Goal: Task Accomplishment & Management: Complete application form

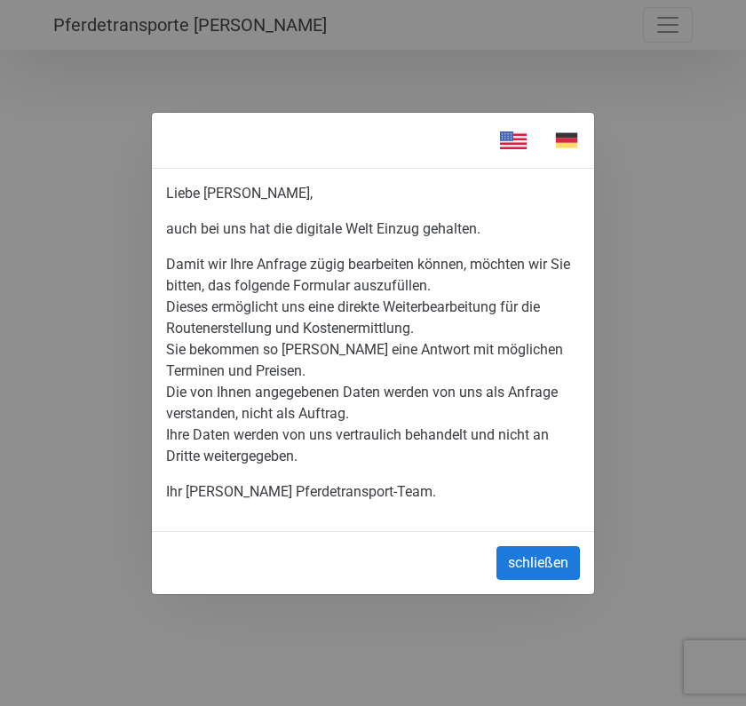
click at [527, 552] on button "schließen" at bounding box center [537, 563] width 83 height 34
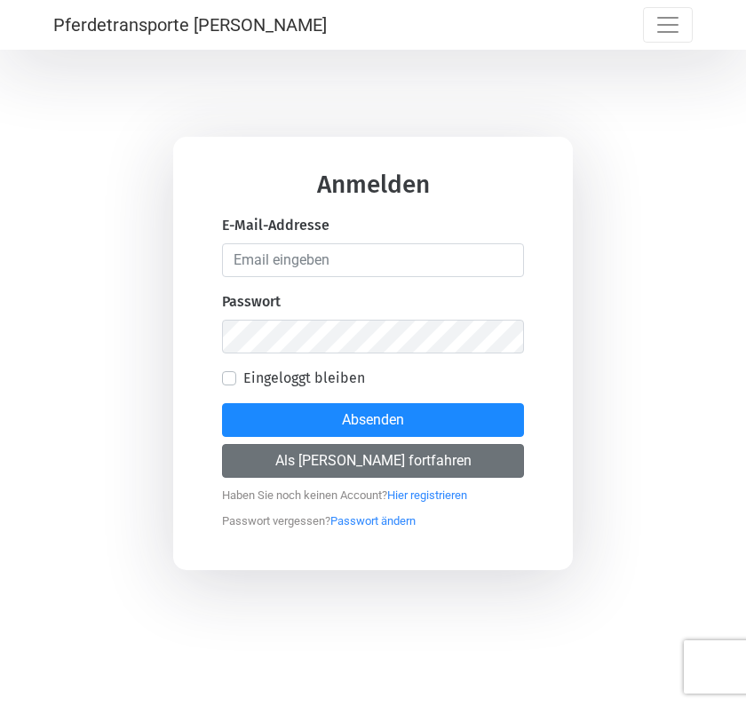
click at [340, 463] on button "Als [PERSON_NAME] fortfahren" at bounding box center [373, 461] width 302 height 34
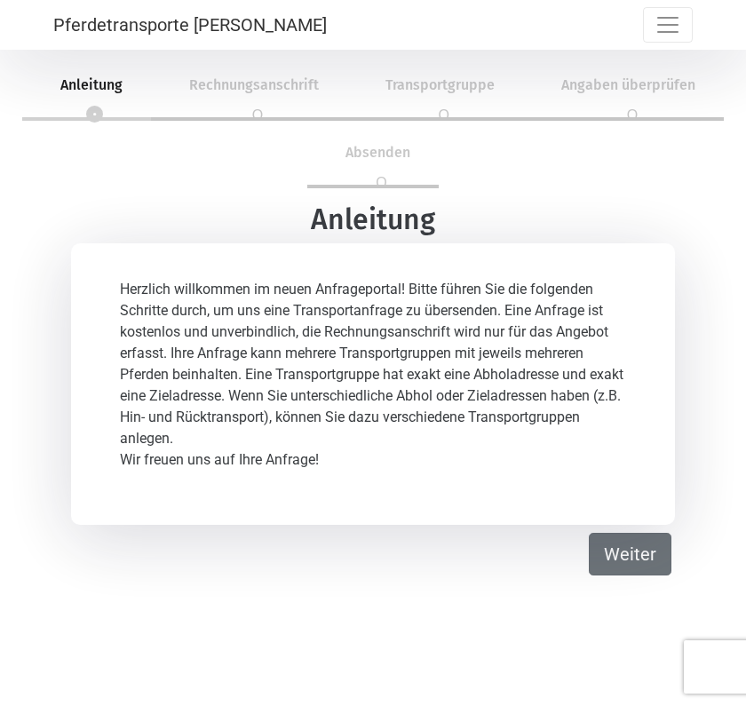
click at [628, 562] on button "Weiter" at bounding box center [629, 554] width 83 height 43
select select "DE"
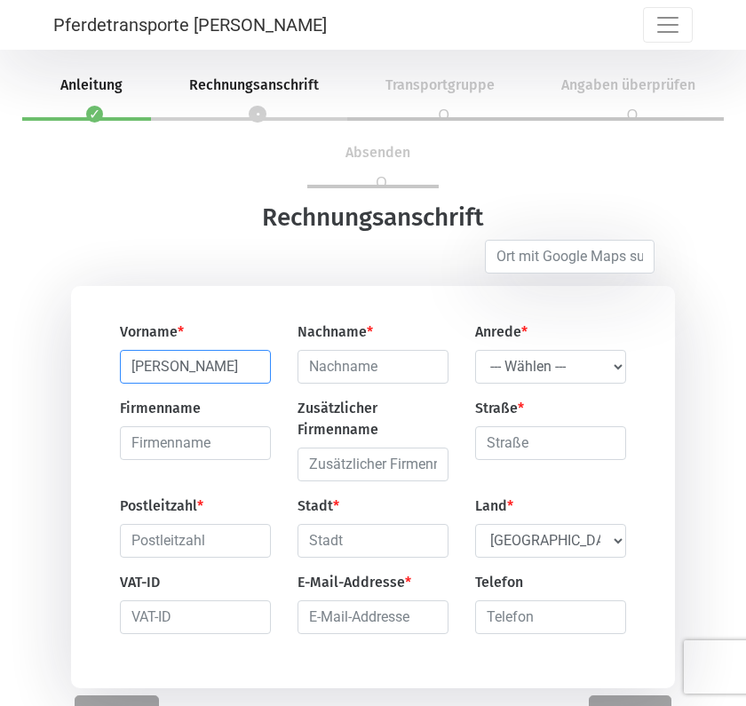
type input "[PERSON_NAME]"
type input "van der Put"
select select "Ms."
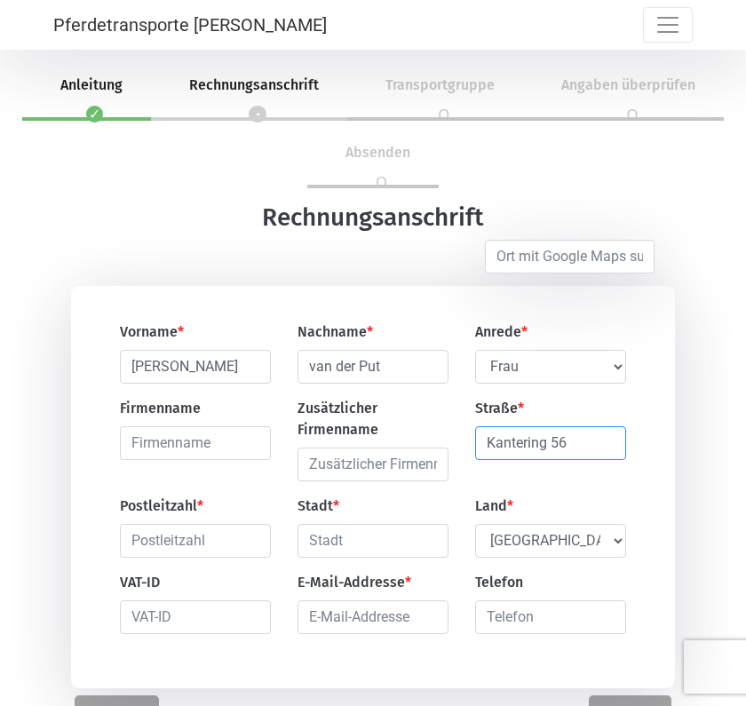
type input "Kantering 56"
type input "53639"
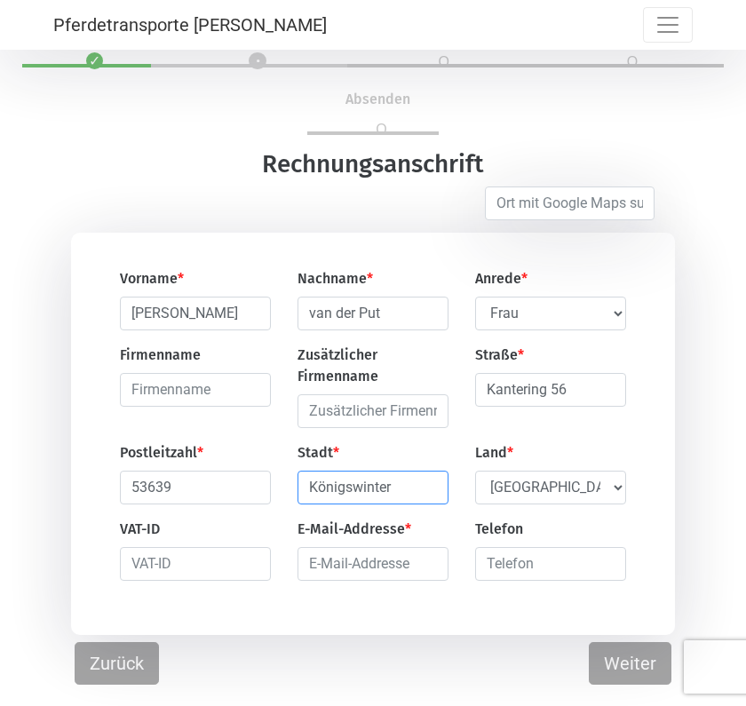
scroll to position [53, 0]
type input "Königswinter"
type input "[PERSON_NAME]"
type input "[PERSON_NAME][EMAIL_ADDRESS][DOMAIN_NAME]"
click at [541, 598] on div "Vorname * [PERSON_NAME] * van der Put Anrede * --- Wählen --- [PERSON_NAME] Fra…" at bounding box center [373, 434] width 604 height 402
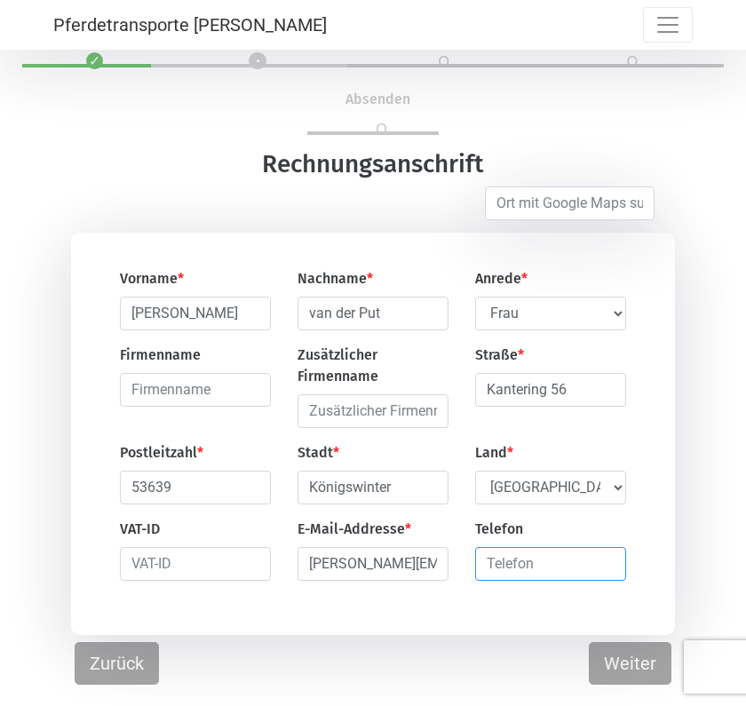
click at [549, 553] on input "number" at bounding box center [550, 564] width 151 height 34
type input "01783403930"
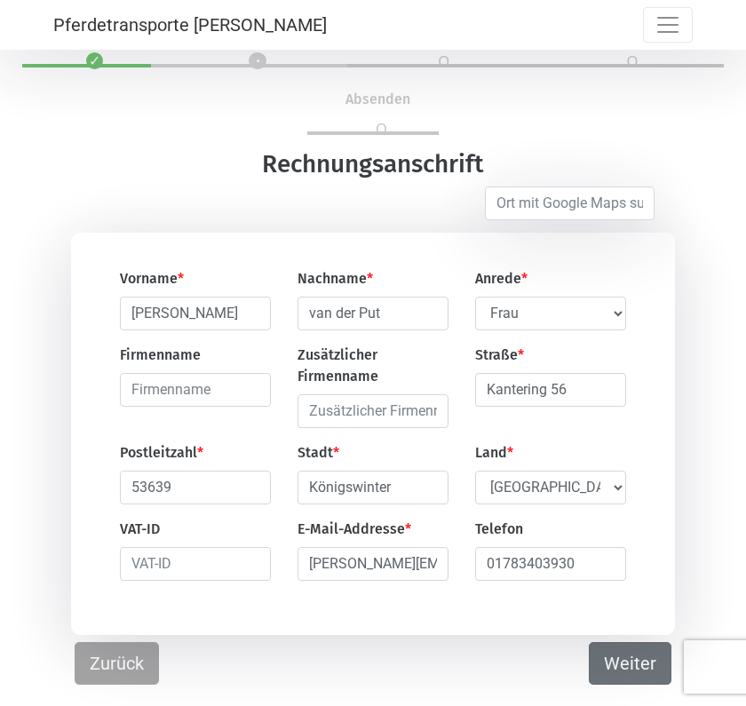
click at [625, 664] on button "Weiter" at bounding box center [629, 663] width 83 height 43
select select "DE"
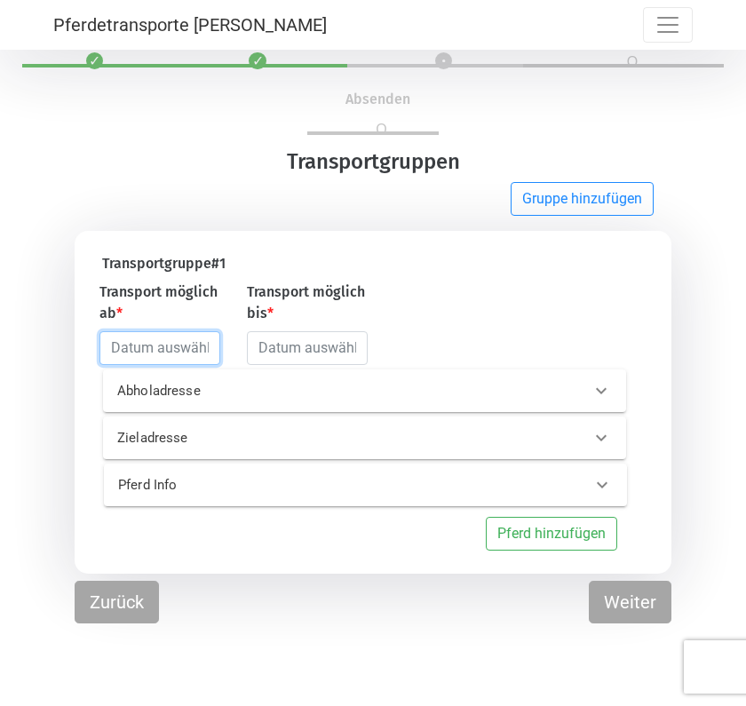
click at [133, 358] on input "text" at bounding box center [159, 348] width 121 height 34
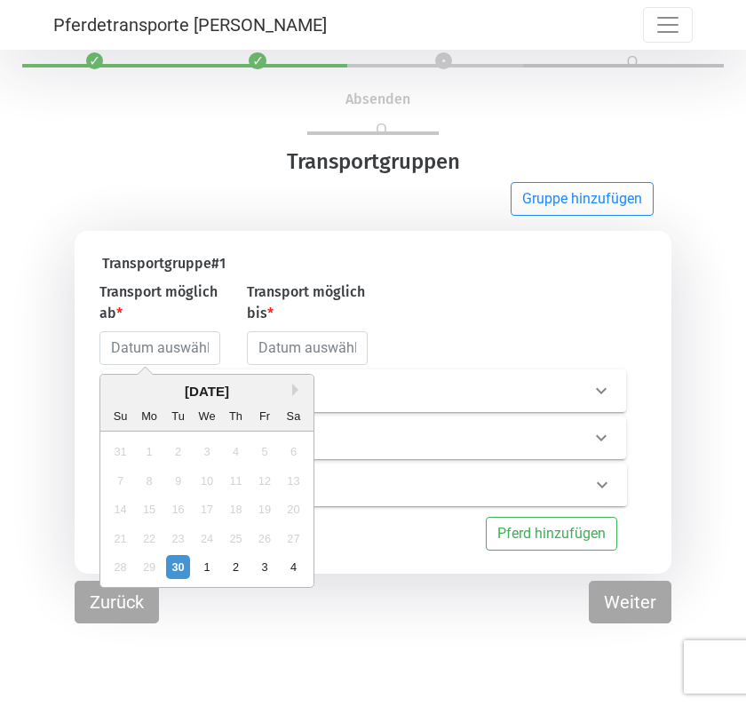
click at [291, 391] on div "[DATE]" at bounding box center [206, 392] width 213 height 20
click at [297, 391] on button "Next Month" at bounding box center [298, 389] width 12 height 12
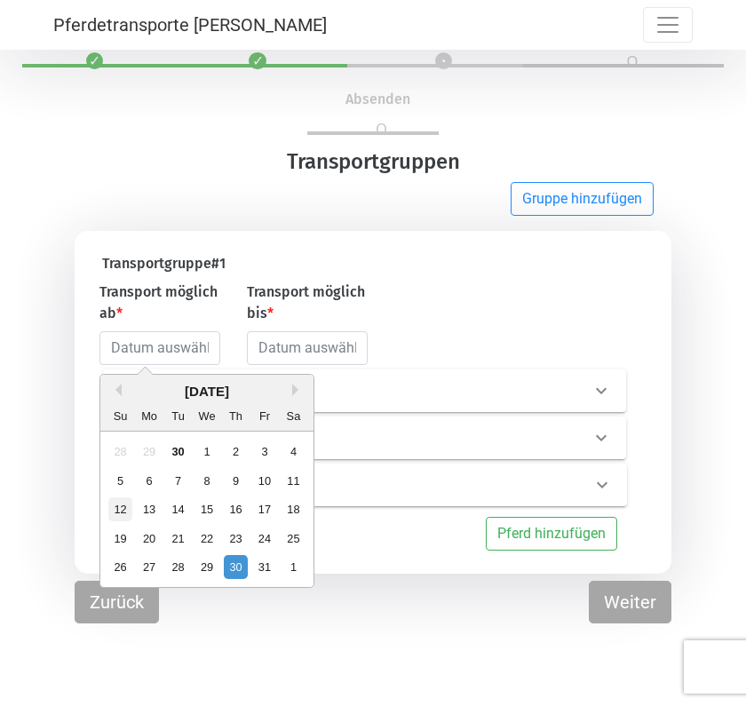
click at [117, 513] on div "12" at bounding box center [120, 509] width 24 height 24
type input "[DATE]"
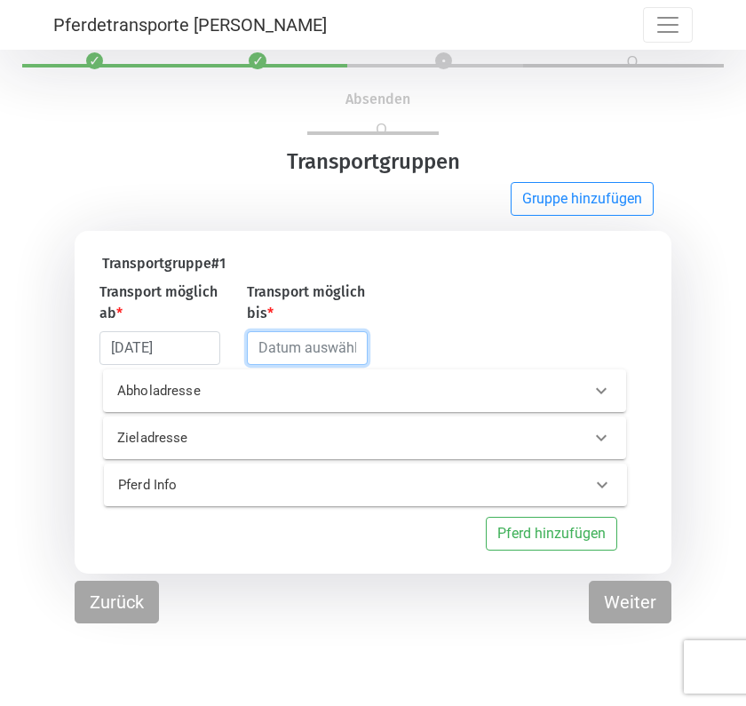
click at [312, 346] on input "text" at bounding box center [307, 348] width 121 height 34
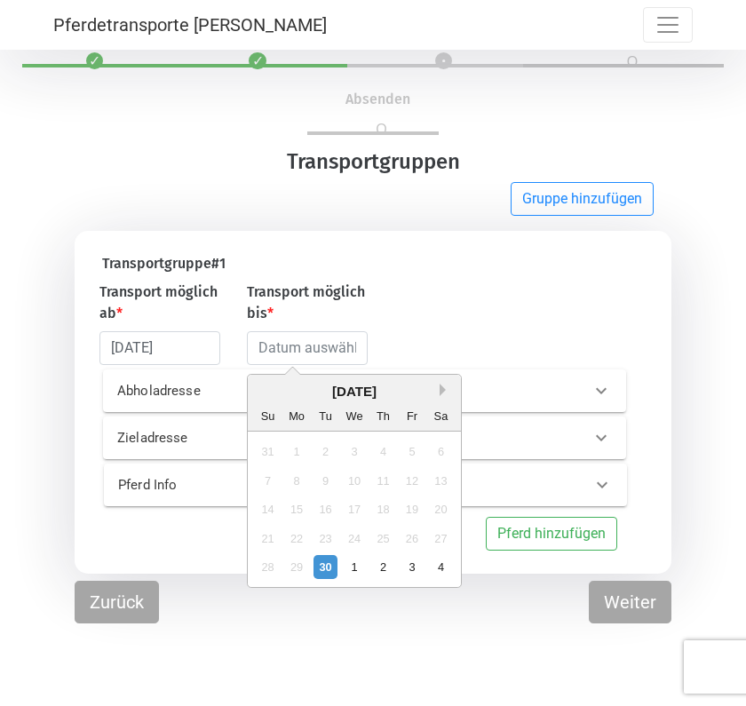
click at [443, 391] on button "Next Month" at bounding box center [445, 389] width 12 height 12
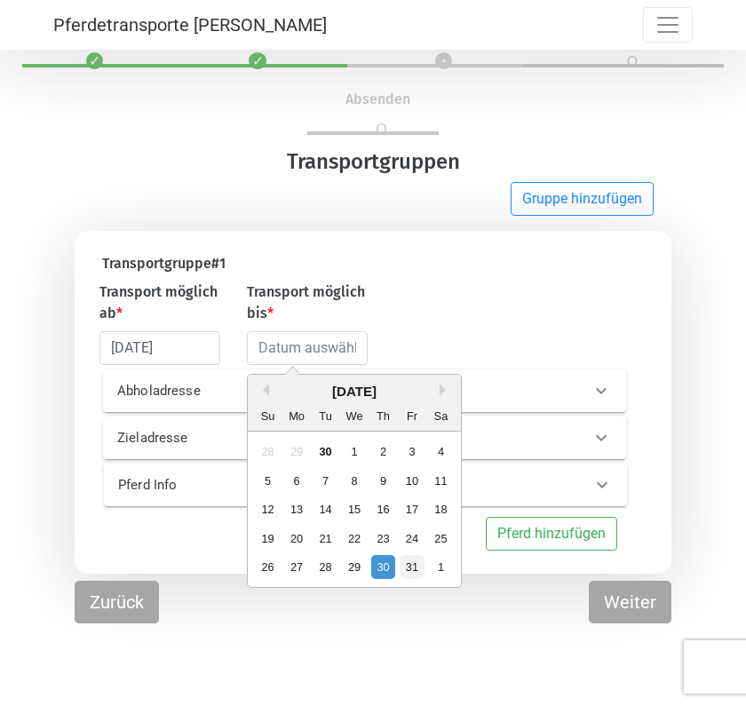
click at [406, 566] on div "31" at bounding box center [411, 567] width 24 height 24
type input "[DATE]"
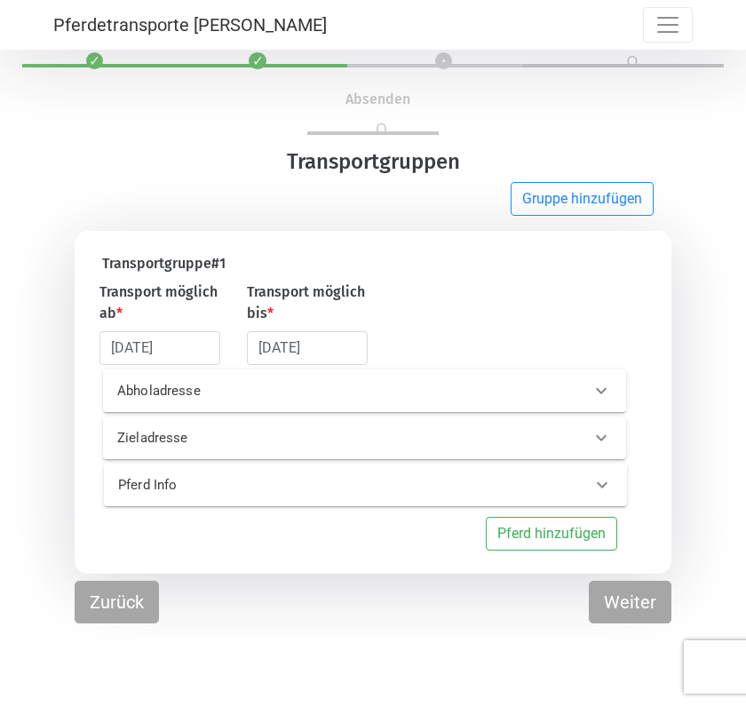
click at [342, 397] on div "Abholadresse" at bounding box center [335, 391] width 463 height 20
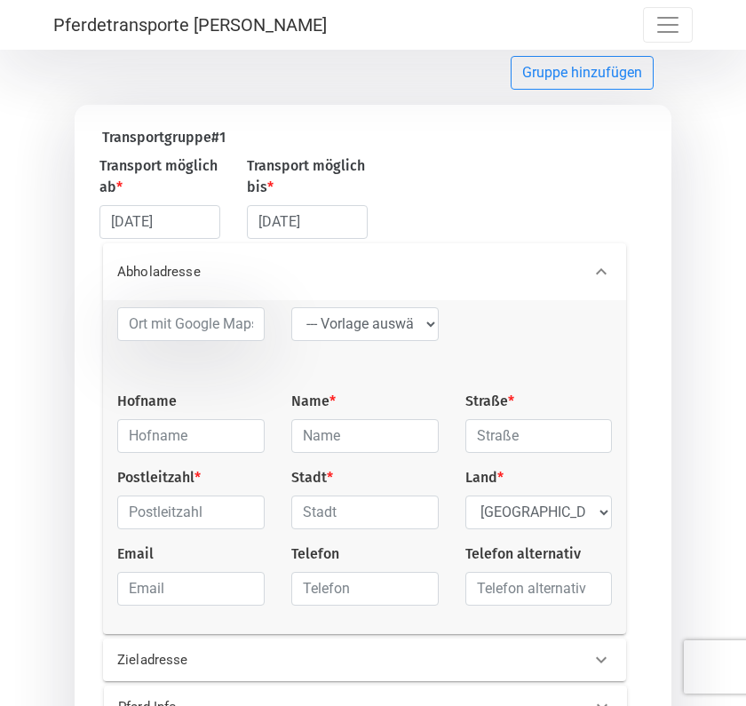
scroll to position [238, 0]
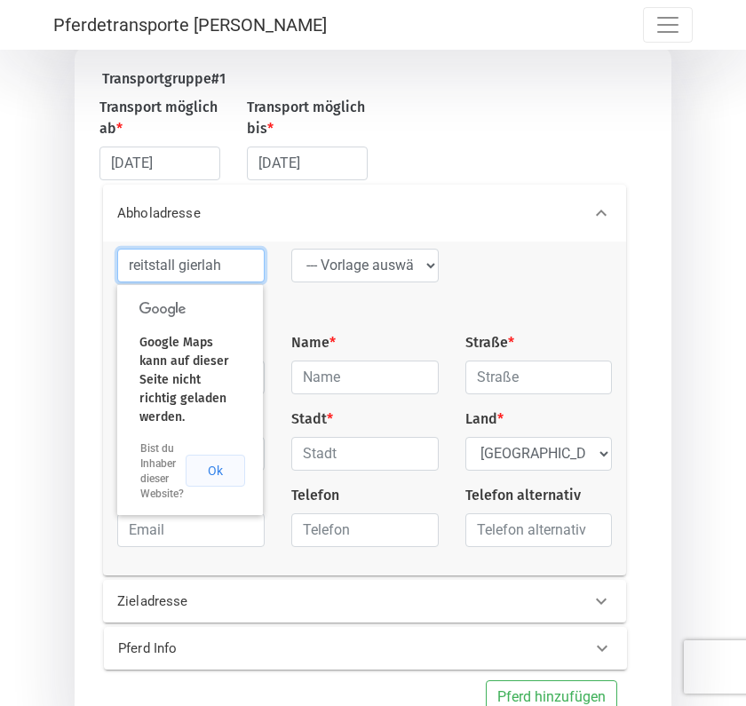
type input "reitstall gierlah"
click at [212, 454] on button "Ok" at bounding box center [215, 470] width 59 height 32
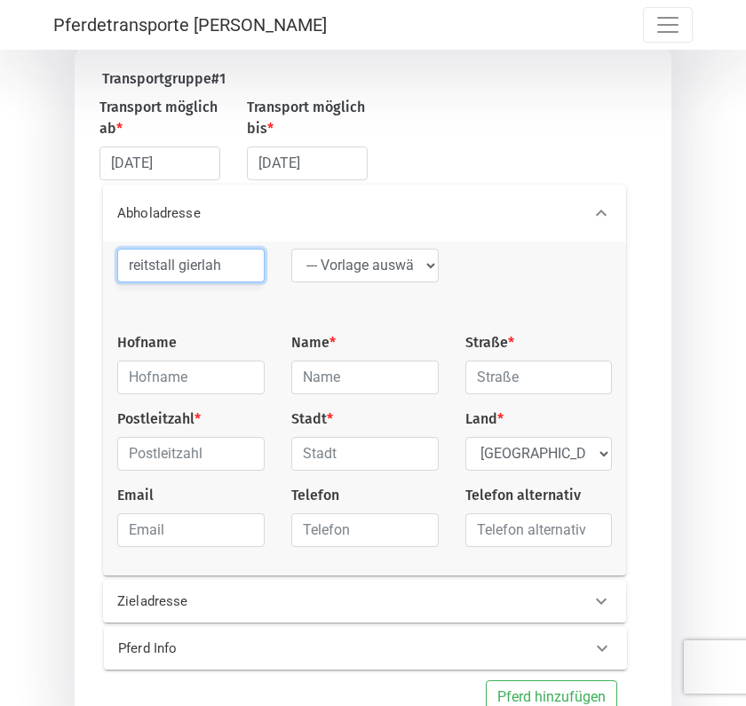
click at [221, 271] on input "reitstall gierlah" at bounding box center [190, 266] width 147 height 34
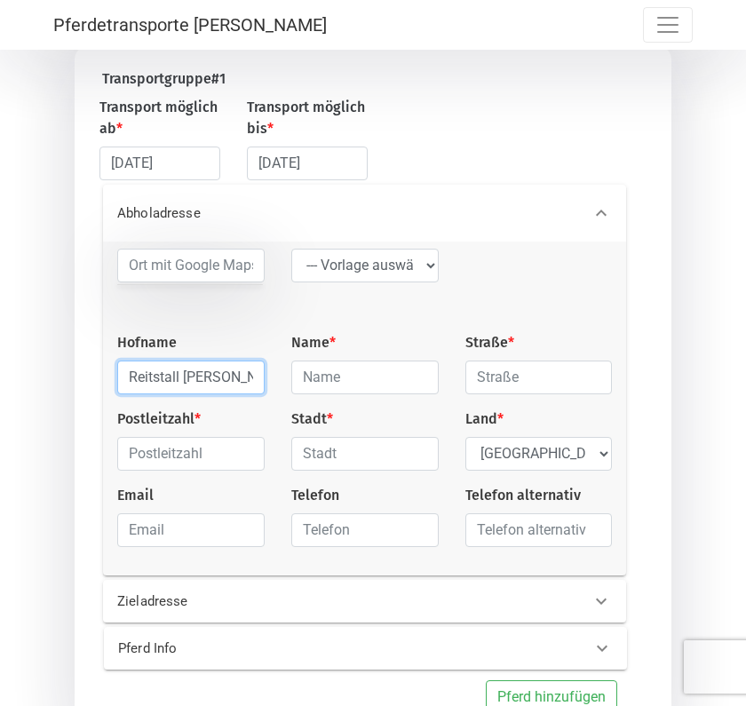
type input "Reitstall [PERSON_NAME]"
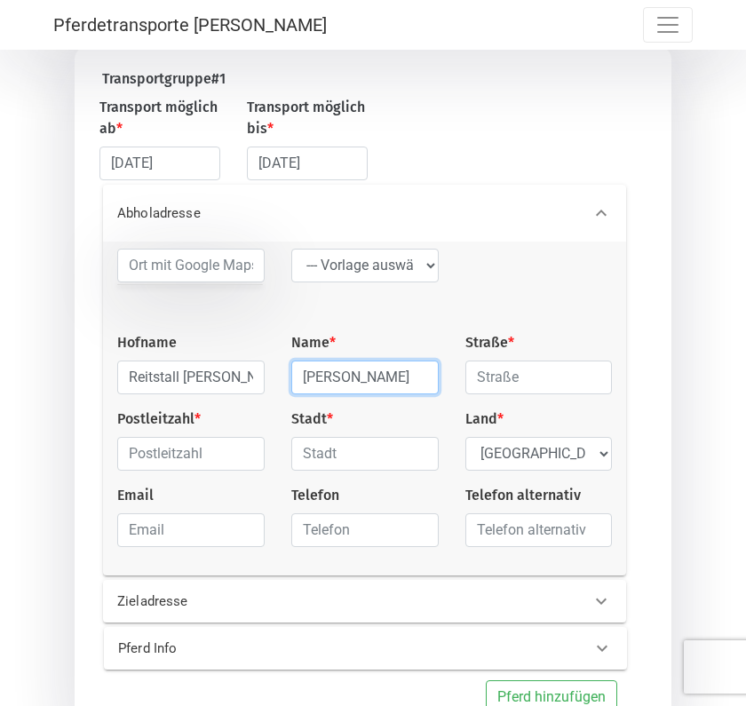
type input "[PERSON_NAME]"
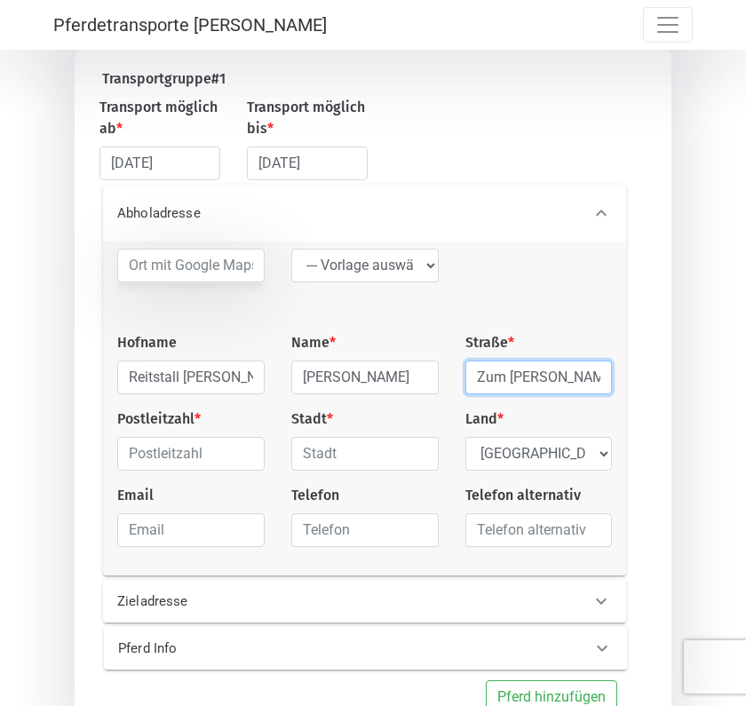
type input "Zum [PERSON_NAME] 9"
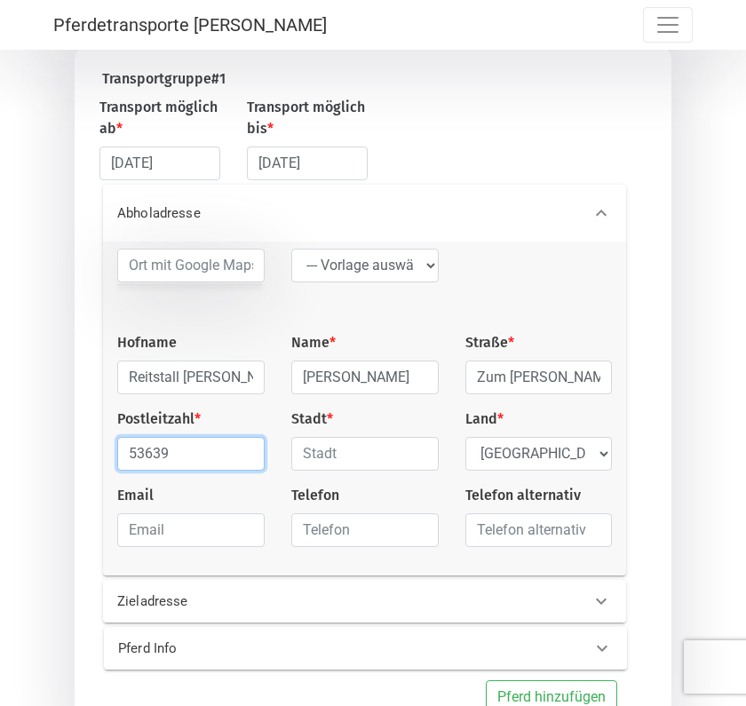
type input "53639"
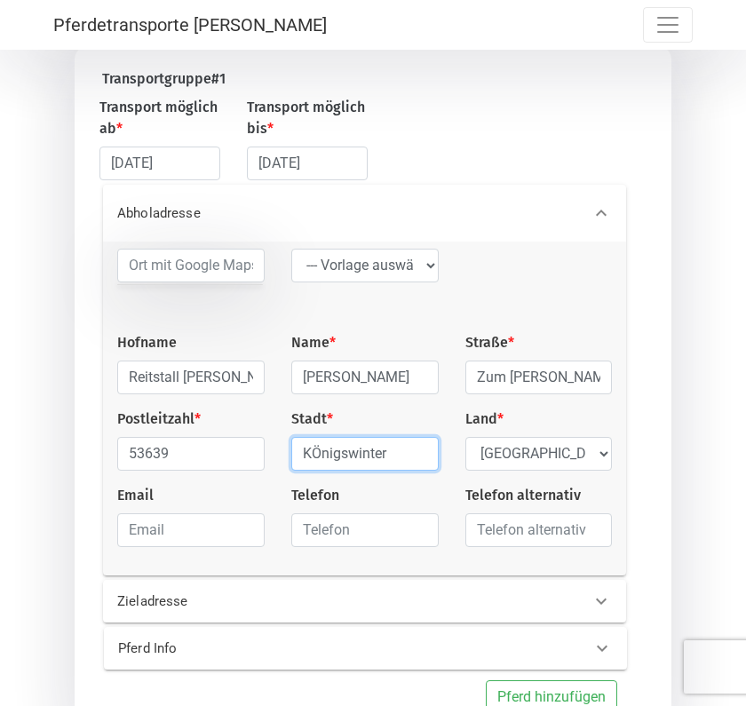
click at [320, 457] on input "KÖnigswinter" at bounding box center [364, 454] width 147 height 34
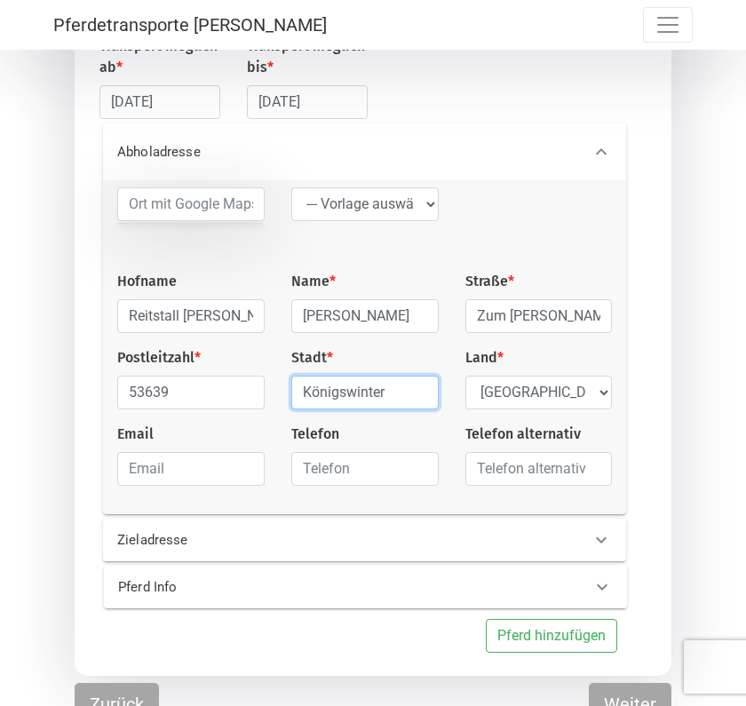
scroll to position [323, 0]
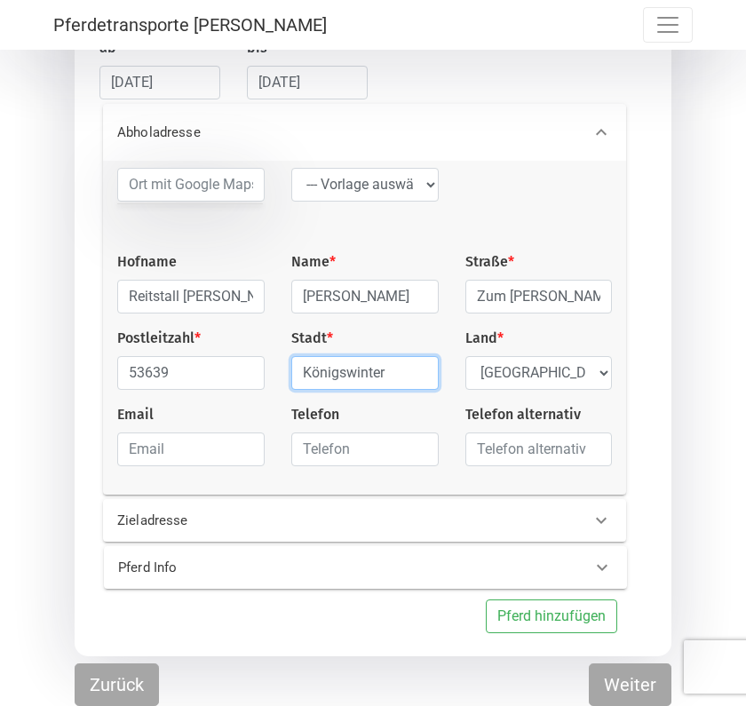
type input "Königswinter"
click at [257, 518] on p "Zieladresse" at bounding box center [219, 520] width 205 height 20
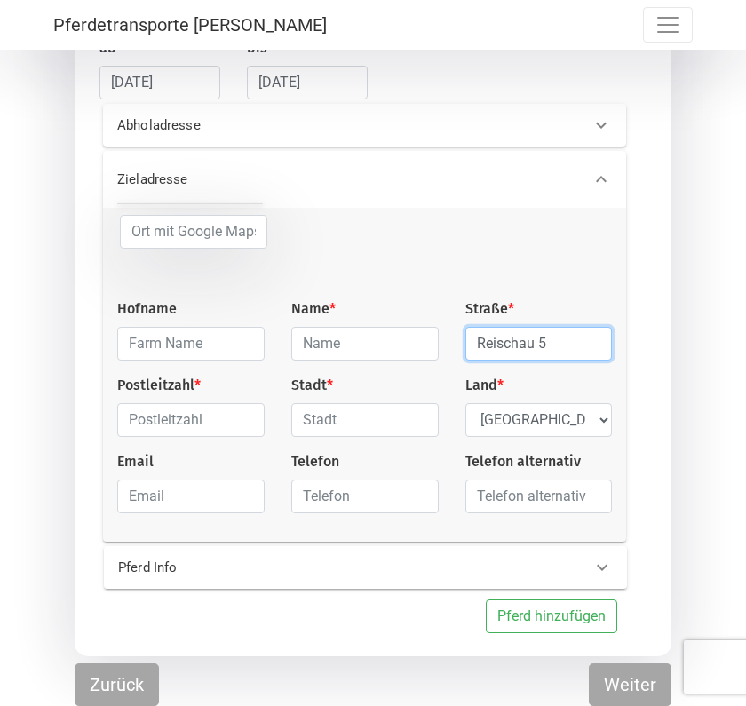
type input "Reischau 5"
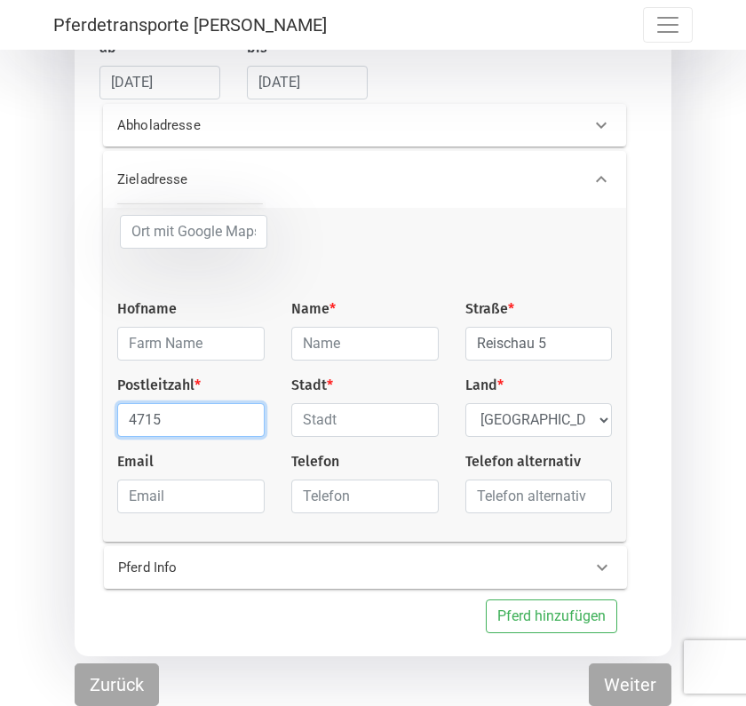
type input "4715"
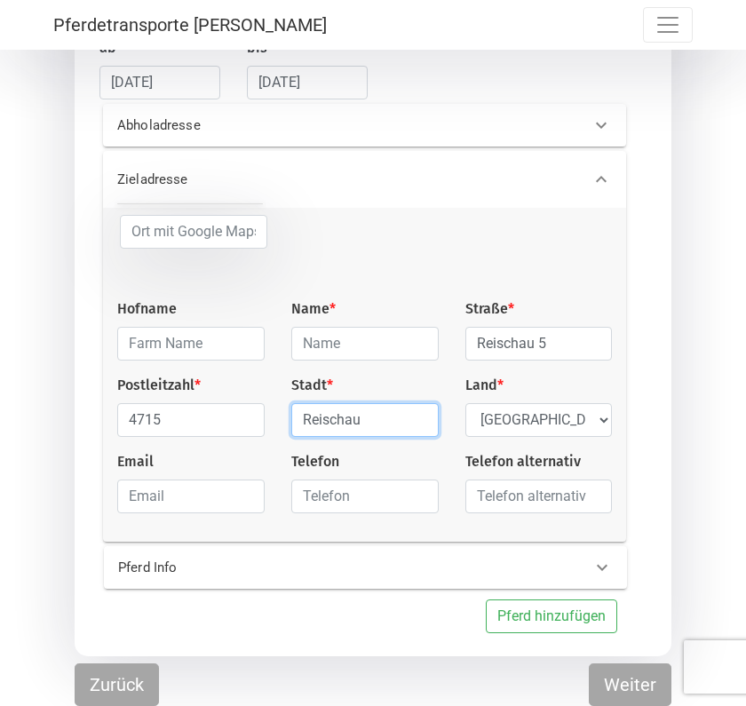
type input "Reischau"
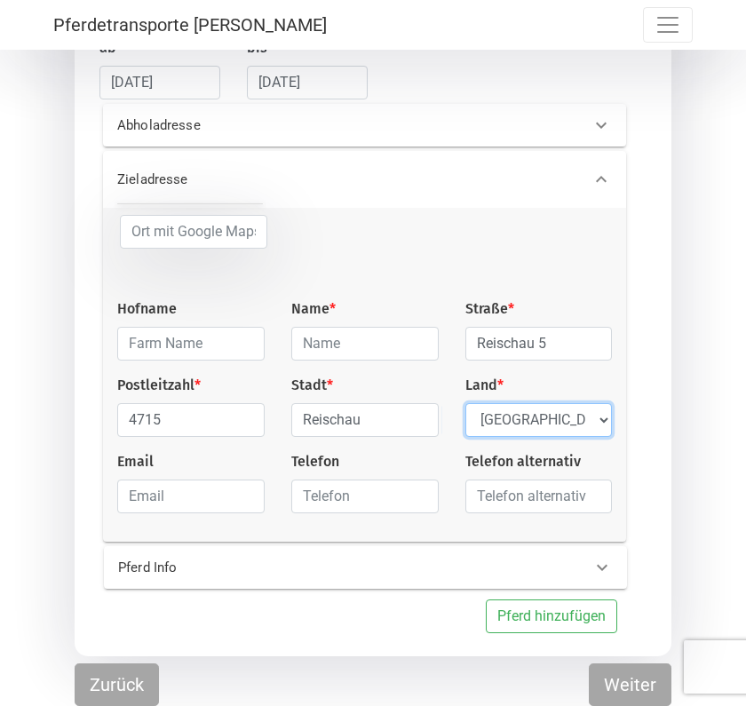
click at [505, 403] on select "Select Country [GEOGRAPHIC_DATA] [GEOGRAPHIC_DATA] [GEOGRAPHIC_DATA] [GEOGRAPHI…" at bounding box center [538, 420] width 147 height 34
select select "AT"
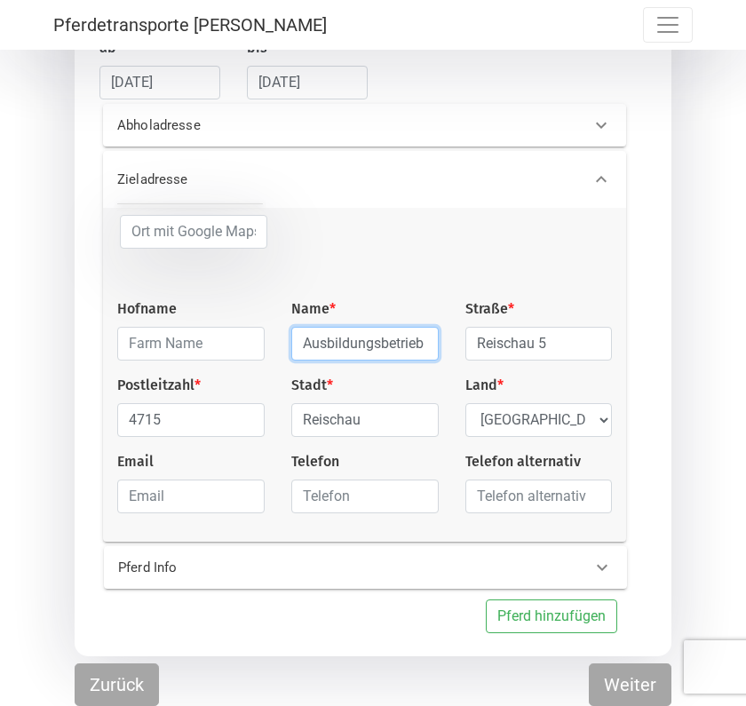
type input "Ausbildungsbetrieb Gratzl"
click at [446, 196] on div "Zieladresse" at bounding box center [365, 179] width 524 height 57
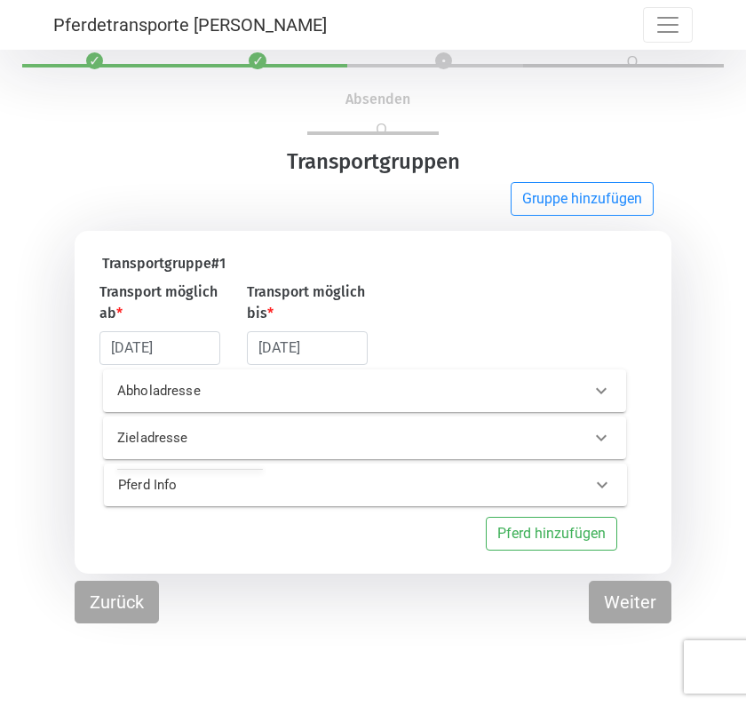
scroll to position [53, 0]
click at [287, 484] on p "Pferd Info" at bounding box center [220, 485] width 205 height 20
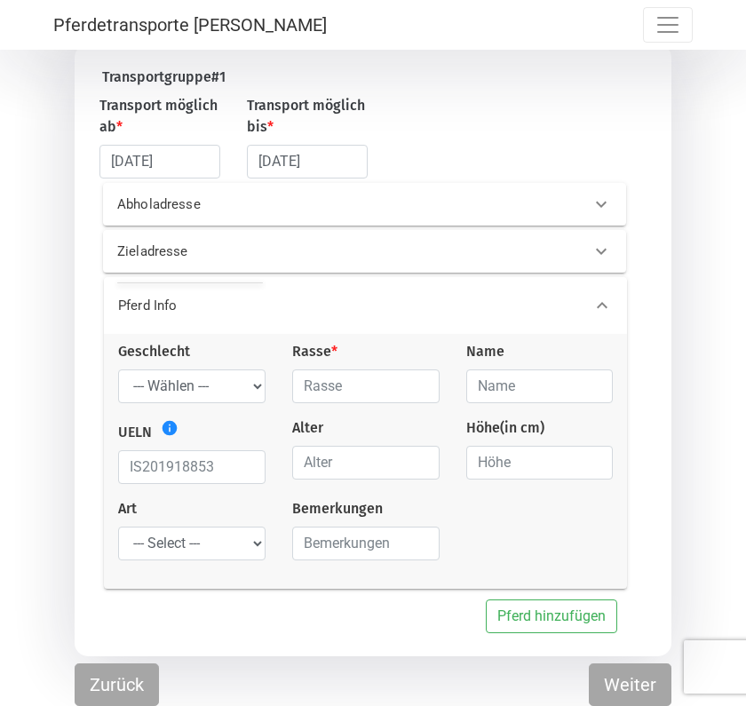
scroll to position [243, 0]
click at [191, 399] on select "--- Wählen --- [PERSON_NAME] [PERSON_NAME] [PERSON_NAME]" at bounding box center [191, 386] width 147 height 34
select select "mare"
click at [349, 386] on input "text" at bounding box center [365, 386] width 147 height 34
type input "Islandpferd"
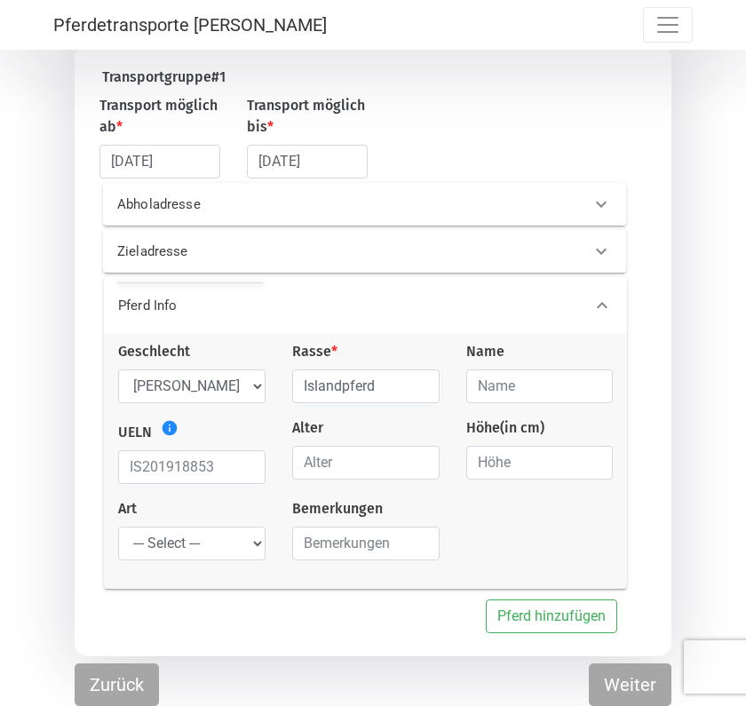
click at [410, 334] on div "Geschlecht --- Wählen --- [PERSON_NAME] [PERSON_NAME] [PERSON_NAME] Rasse * Isl…" at bounding box center [366, 461] width 524 height 255
click at [625, 671] on button "Weiter" at bounding box center [629, 684] width 83 height 43
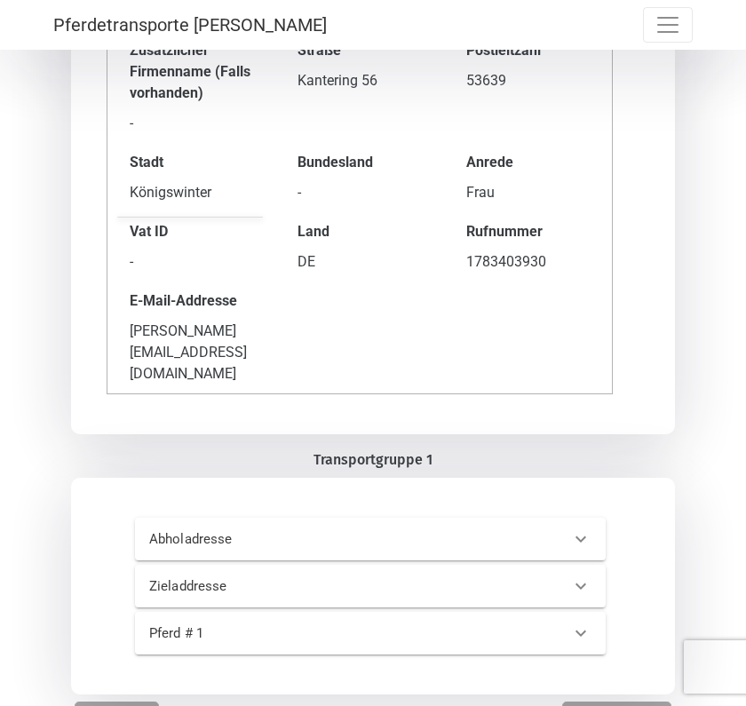
scroll to position [304, 0]
click at [419, 530] on div "Abholadresse" at bounding box center [341, 540] width 410 height 20
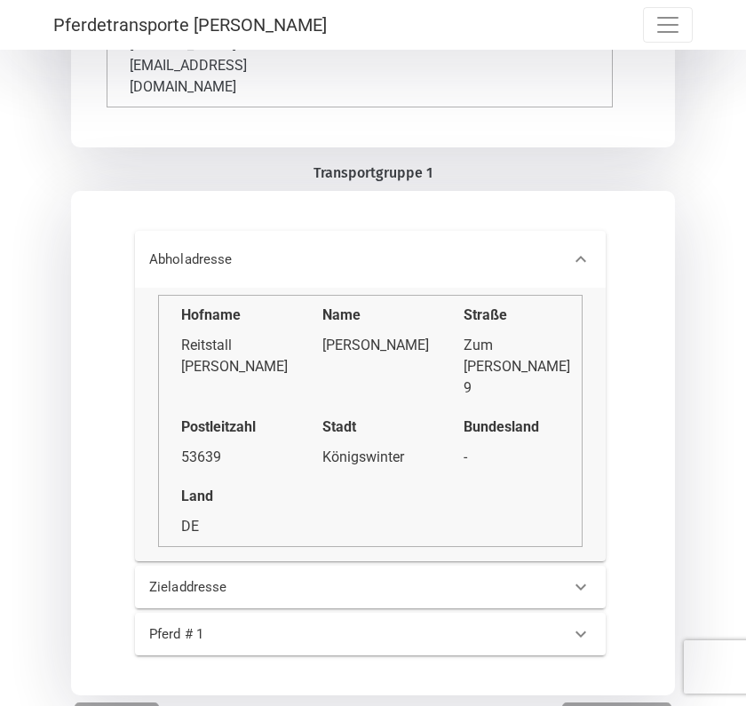
click at [265, 565] on div "Zieladdresse" at bounding box center [370, 586] width 470 height 43
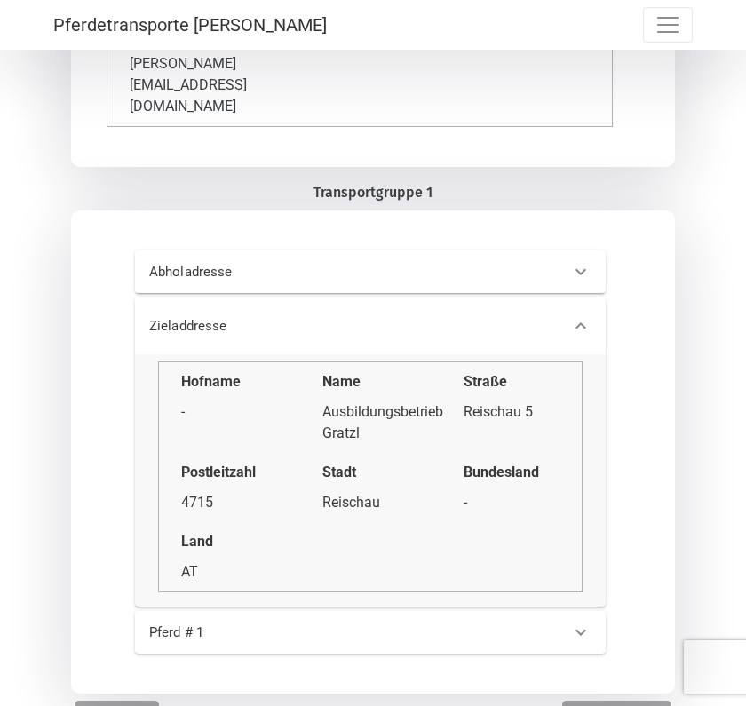
scroll to position [571, 0]
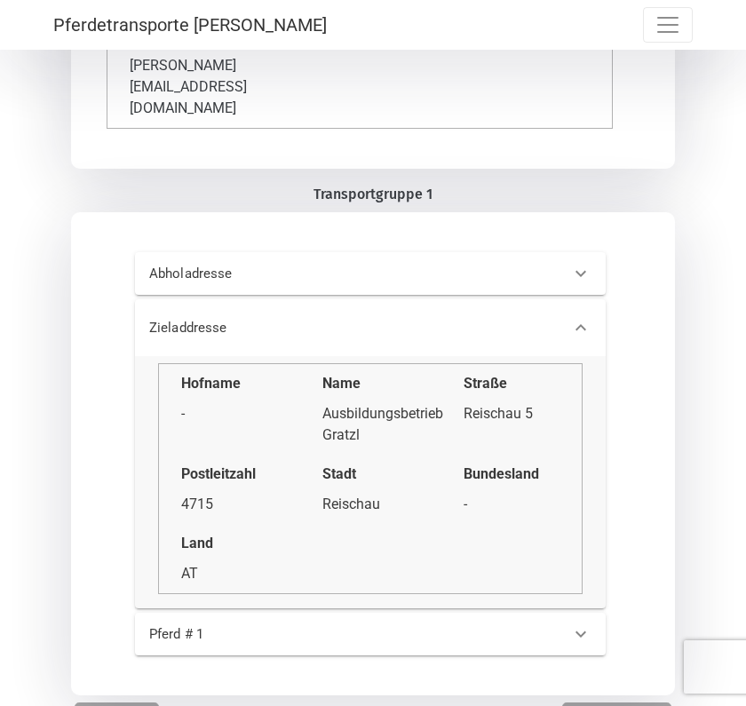
click at [488, 624] on div "Pferd # 1" at bounding box center [341, 634] width 410 height 20
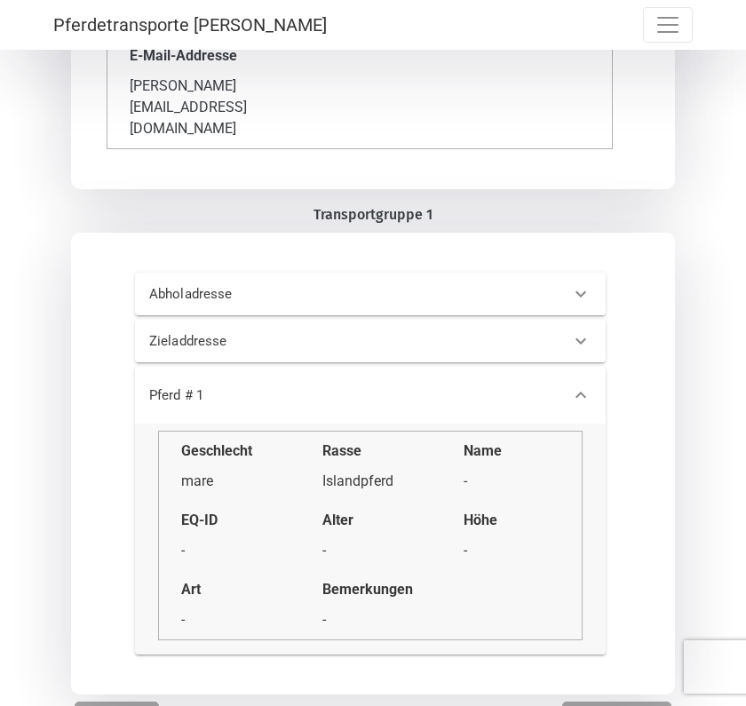
scroll to position [549, 0]
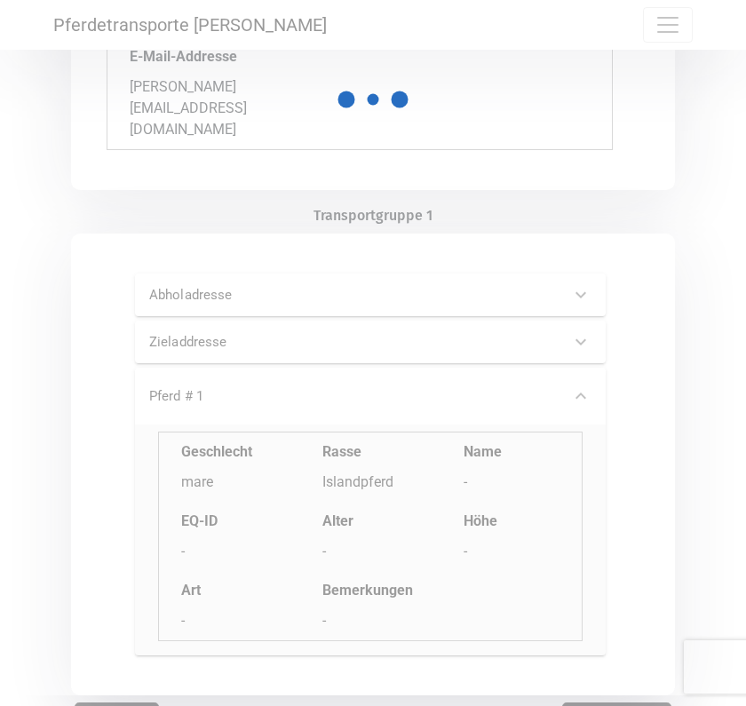
scroll to position [0, 0]
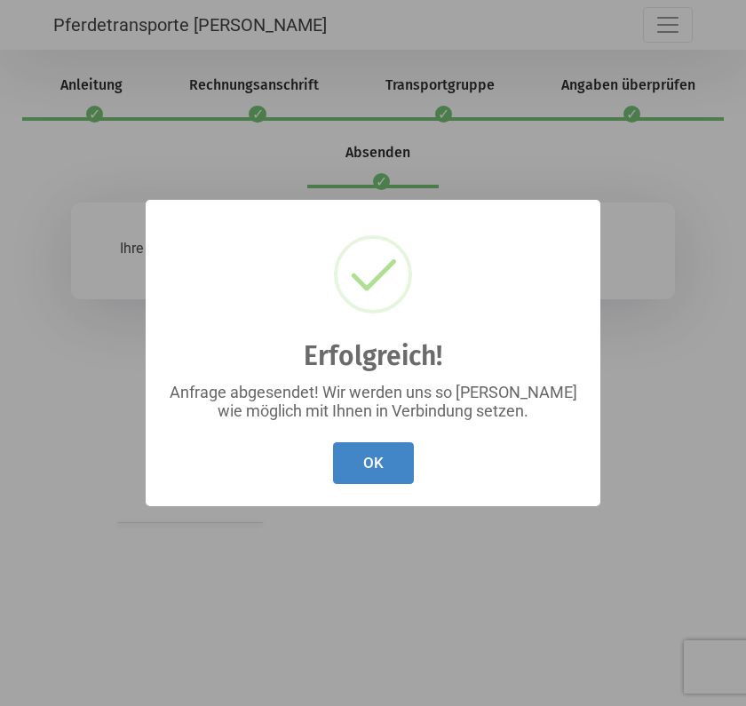
click at [384, 464] on button "OK" at bounding box center [373, 463] width 81 height 42
